Goal: Task Accomplishment & Management: Use online tool/utility

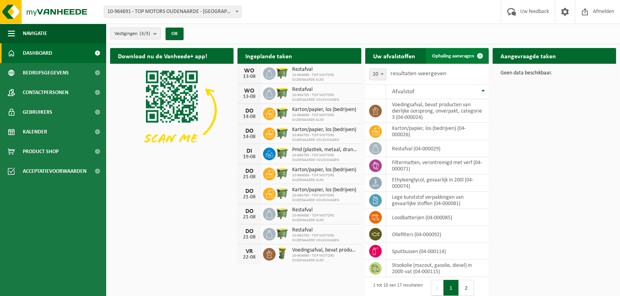
click at [459, 56] on span "Ophaling aanvragen" at bounding box center [453, 55] width 42 height 5
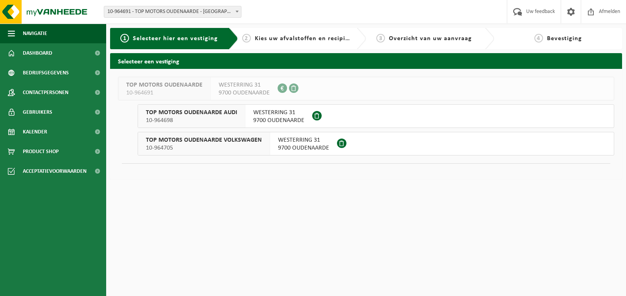
click at [202, 113] on span "TOP MOTORS OUDENAARDE AUDI" at bounding box center [191, 112] width 91 height 8
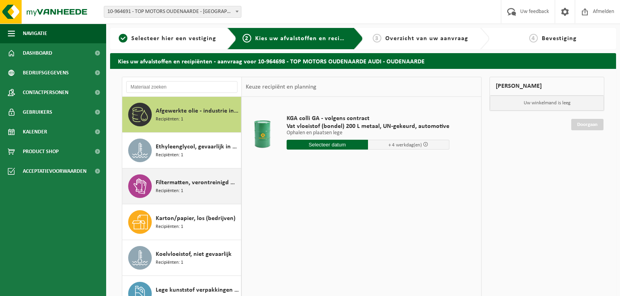
scroll to position [39, 0]
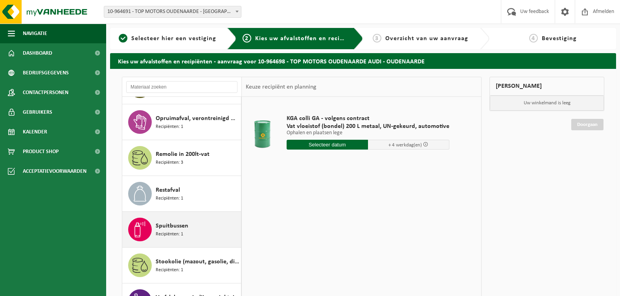
click at [163, 229] on span "Spuitbussen" at bounding box center [172, 225] width 33 height 9
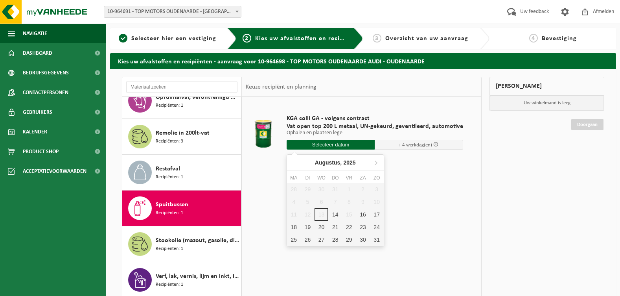
click at [331, 145] on input "text" at bounding box center [331, 145] width 88 height 10
click at [333, 216] on div "14" at bounding box center [335, 214] width 14 height 13
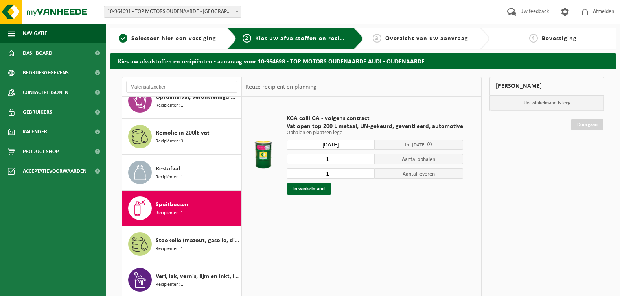
type input "Van 2025-08-14"
click at [312, 187] on button "In winkelmand" at bounding box center [308, 188] width 43 height 13
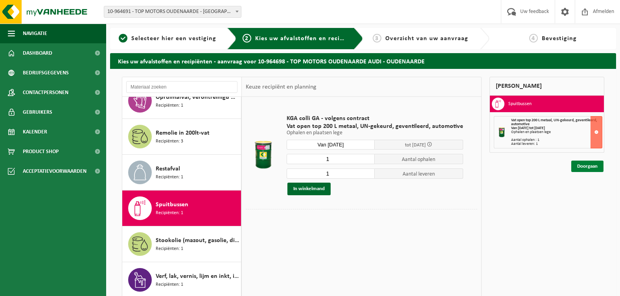
click at [590, 165] on link "Doorgaan" at bounding box center [587, 165] width 32 height 11
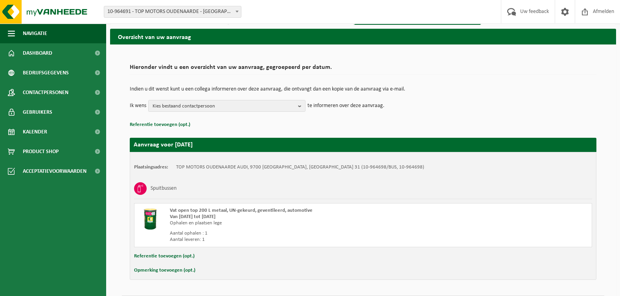
scroll to position [48, 0]
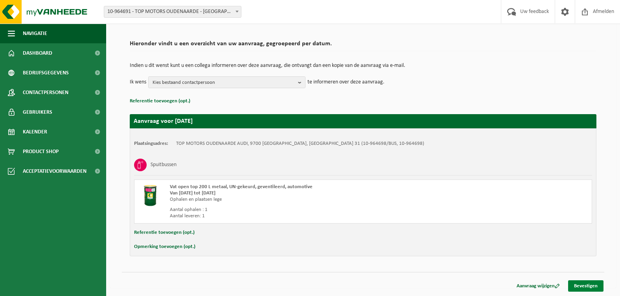
click at [583, 284] on link "Bevestigen" at bounding box center [585, 285] width 35 height 11
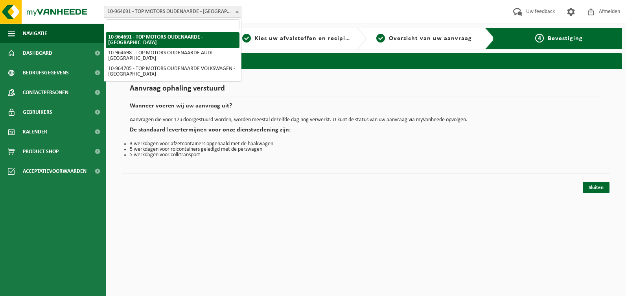
click at [237, 11] on b at bounding box center [236, 12] width 3 height 2
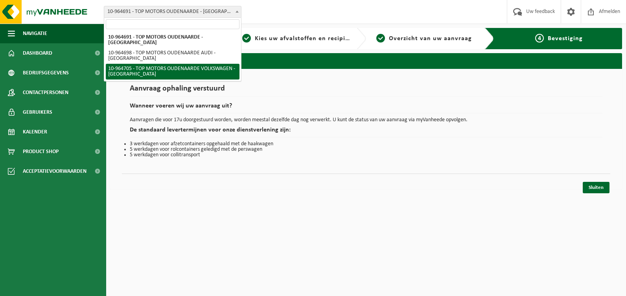
select select "151886"
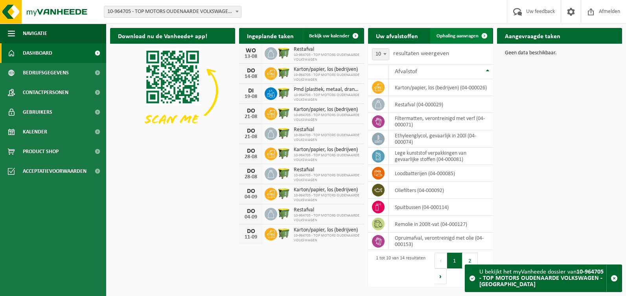
click at [466, 36] on span "Ophaling aanvragen" at bounding box center [457, 35] width 42 height 5
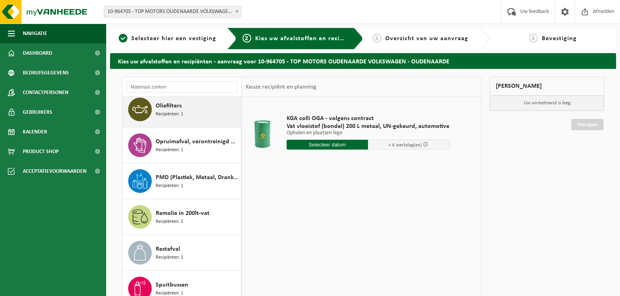
scroll to position [264, 0]
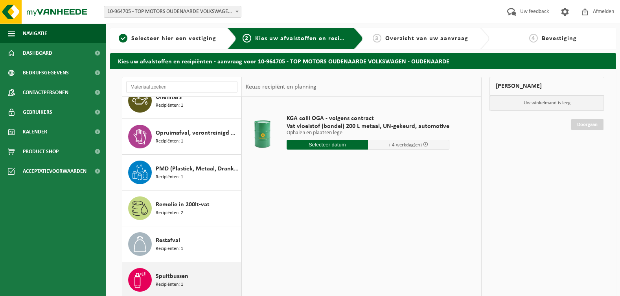
click at [180, 281] on span "Recipiënten: 1" at bounding box center [170, 284] width 28 height 7
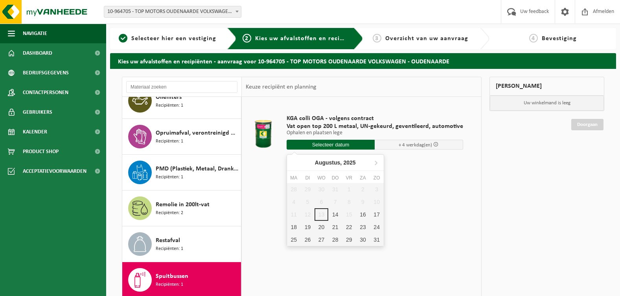
click at [335, 145] on input "text" at bounding box center [331, 145] width 88 height 10
click at [333, 212] on div "14" at bounding box center [335, 214] width 14 height 13
type input "Van 2025-08-14"
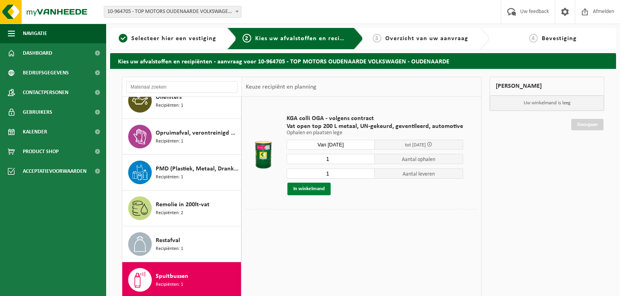
click at [310, 188] on button "In winkelmand" at bounding box center [308, 188] width 43 height 13
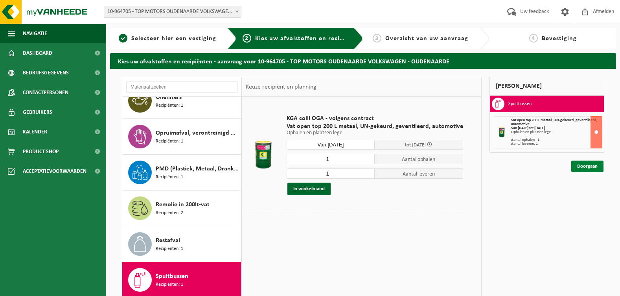
click at [597, 169] on link "Doorgaan" at bounding box center [587, 165] width 32 height 11
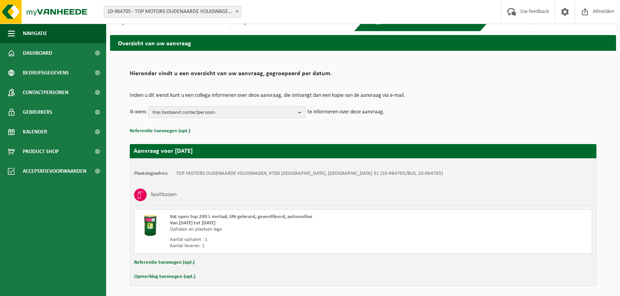
scroll to position [48, 0]
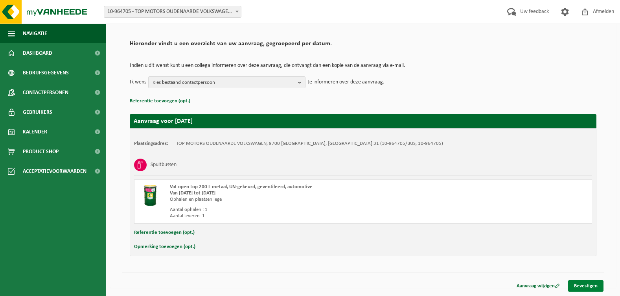
click at [583, 285] on link "Bevestigen" at bounding box center [585, 285] width 35 height 11
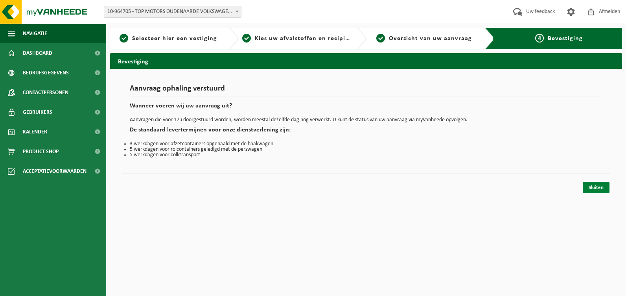
click at [591, 185] on link "Sluiten" at bounding box center [596, 187] width 27 height 11
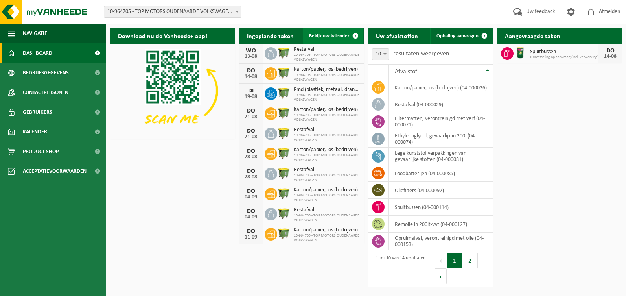
click at [334, 38] on span "Bekijk uw kalender" at bounding box center [329, 35] width 40 height 5
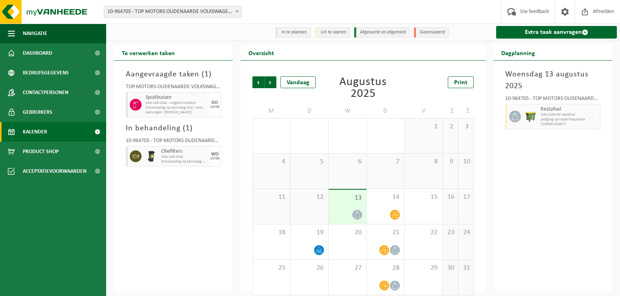
click at [535, 215] on div "[DATE] 10-964705 - TOP MOTORS OUDENAARDE VOLKSWAGEN - OUDENAARDE Restafval WB-1…" at bounding box center [552, 176] width 119 height 230
